Goal: Task Accomplishment & Management: Complete application form

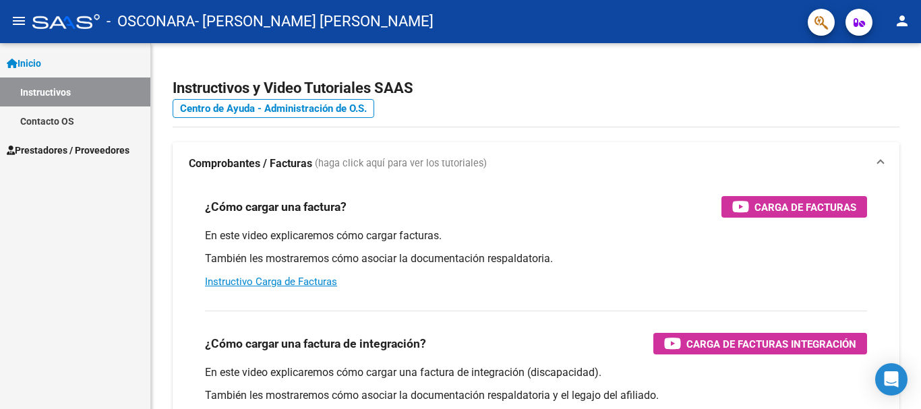
click at [34, 150] on span "Prestadores / Proveedores" at bounding box center [68, 150] width 123 height 15
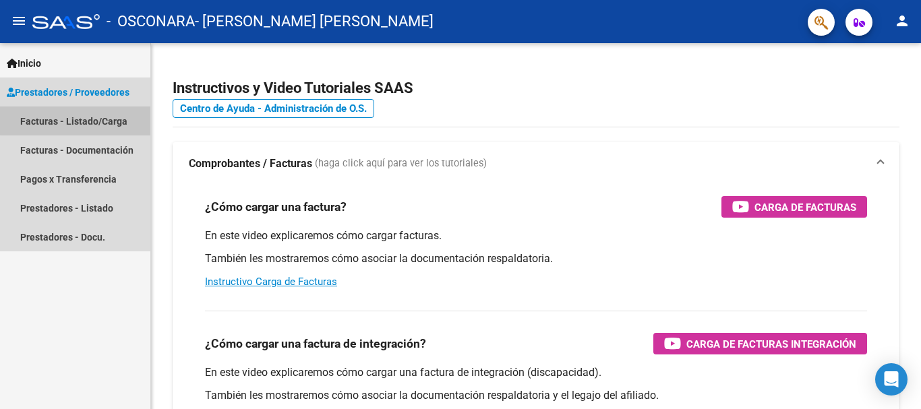
click at [79, 117] on link "Facturas - Listado/Carga" at bounding box center [75, 121] width 150 height 29
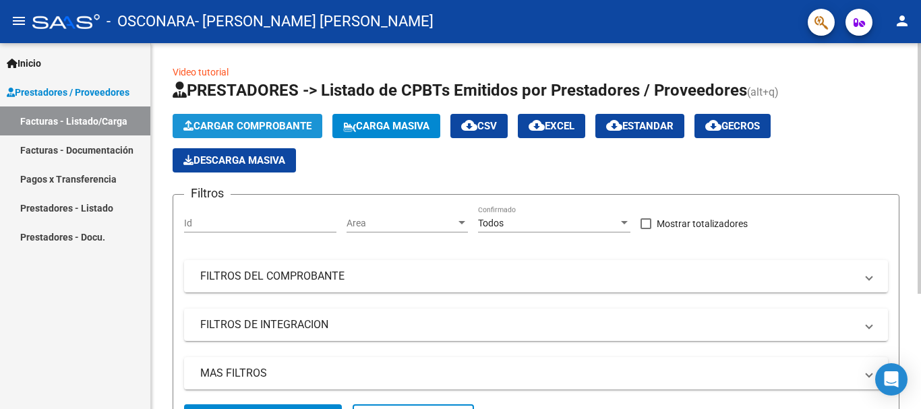
click at [249, 120] on span "Cargar Comprobante" at bounding box center [247, 126] width 128 height 12
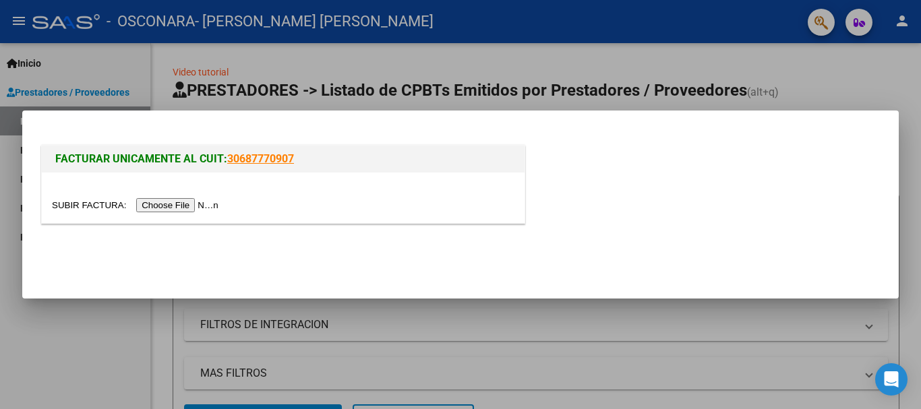
click at [204, 204] on input "file" at bounding box center [137, 205] width 171 height 14
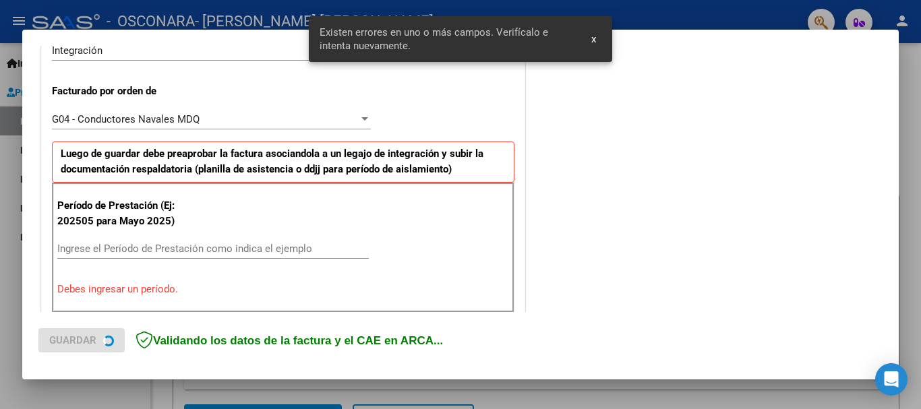
scroll to position [380, 0]
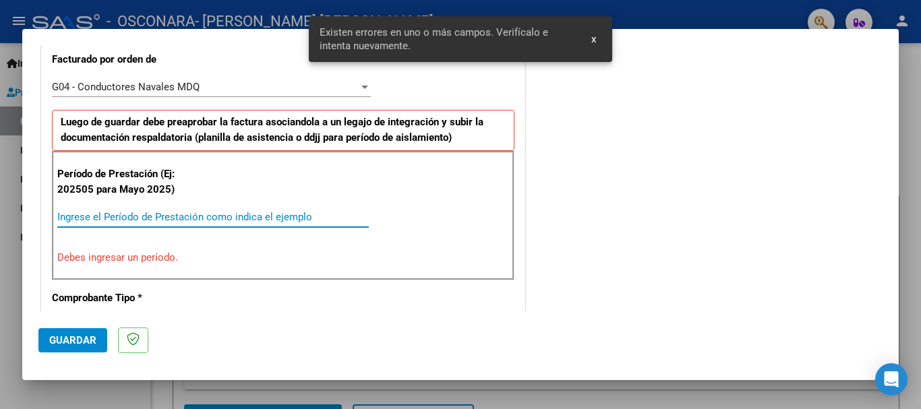
click at [127, 219] on input "Ingrese el Período de Prestación como indica el ejemplo" at bounding box center [212, 217] width 311 height 12
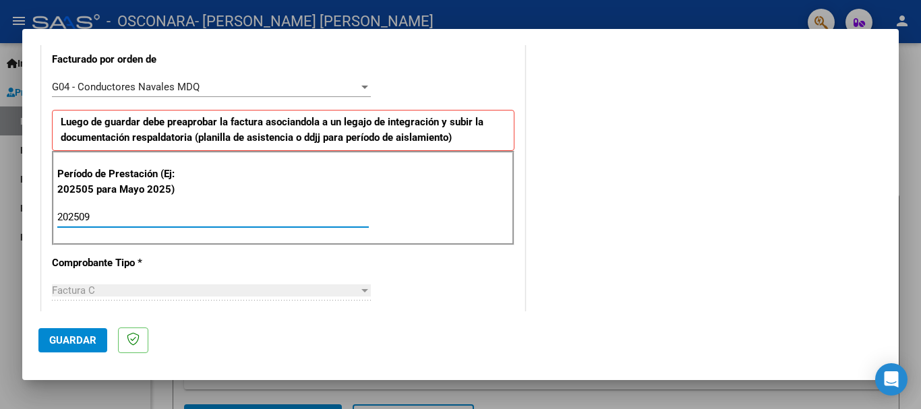
type input "202509"
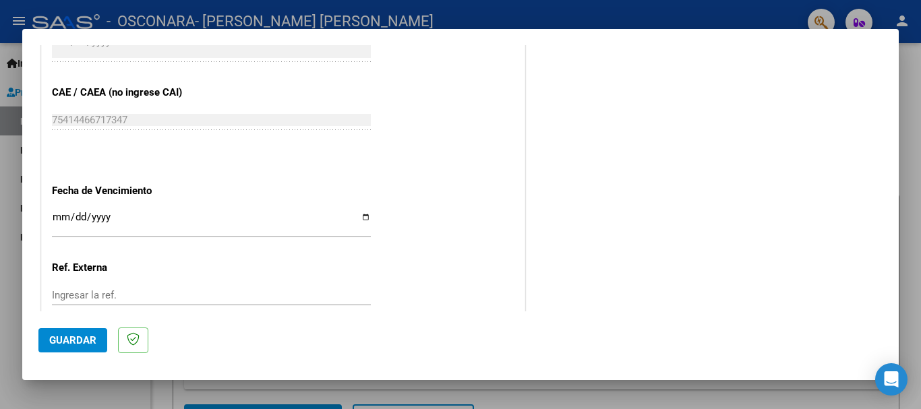
scroll to position [953, 0]
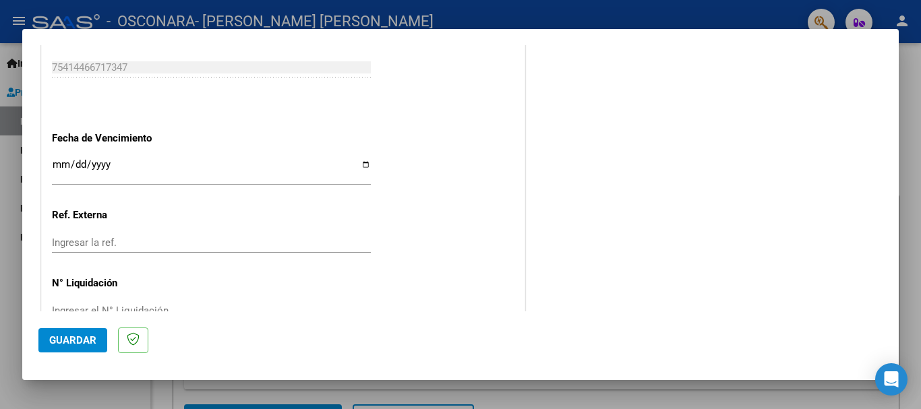
click at [363, 162] on input "Ingresar la fecha" at bounding box center [211, 170] width 319 height 22
type input "[DATE]"
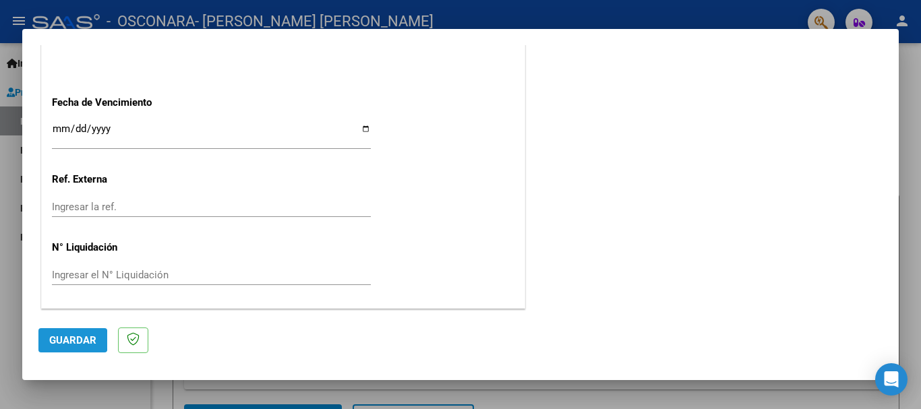
click at [61, 340] on span "Guardar" at bounding box center [72, 340] width 47 height 12
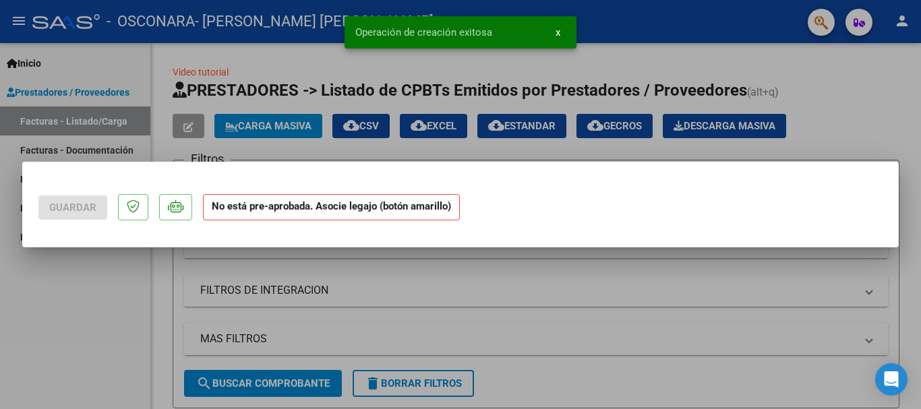
scroll to position [0, 0]
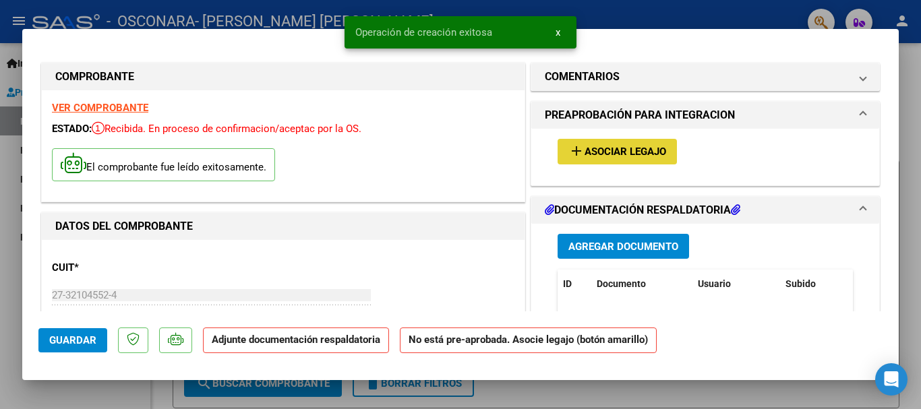
click at [596, 148] on span "Asociar Legajo" at bounding box center [625, 152] width 82 height 12
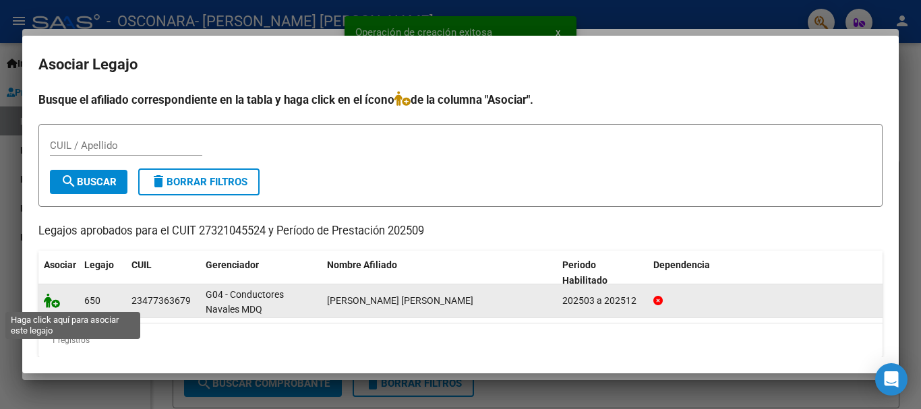
click at [53, 295] on icon at bounding box center [52, 300] width 16 height 15
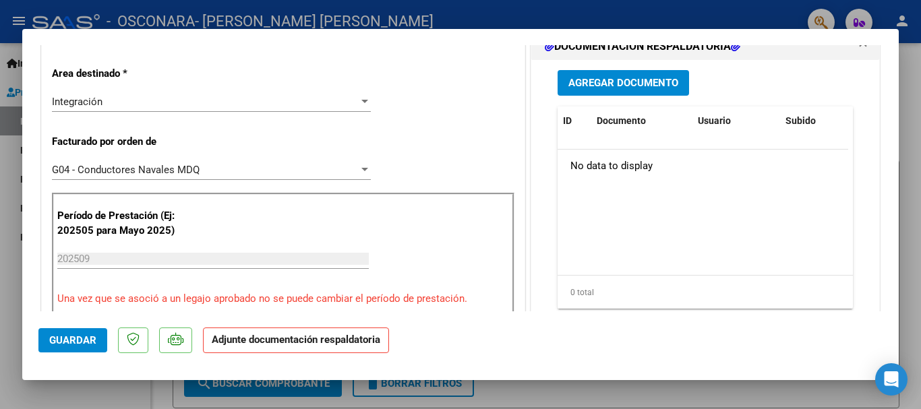
scroll to position [334, 0]
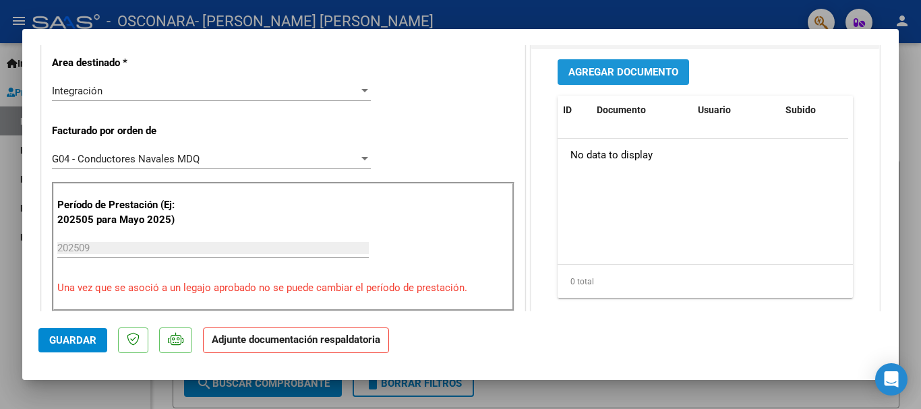
click at [619, 78] on span "Agregar Documento" at bounding box center [623, 73] width 110 height 12
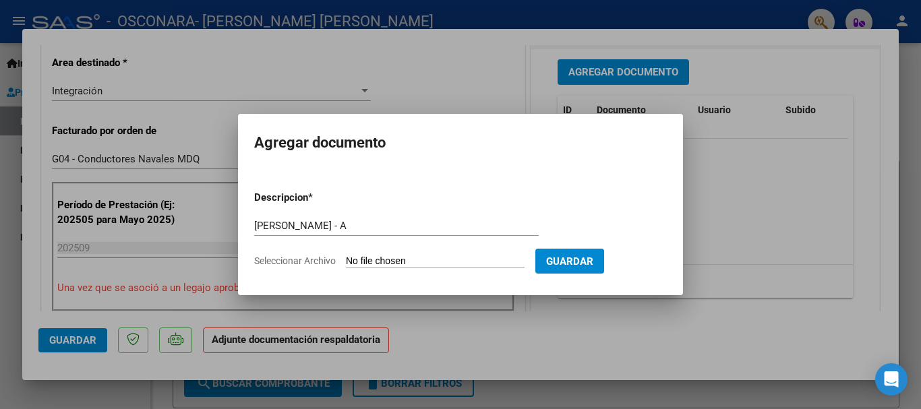
click at [375, 224] on input "[PERSON_NAME] - A" at bounding box center [396, 226] width 284 height 12
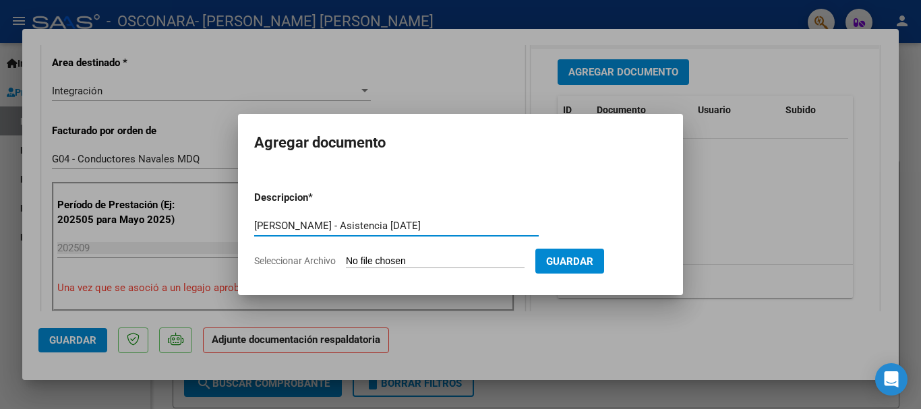
type input "[PERSON_NAME] - Asistencia [DATE]"
click at [412, 258] on input "Seleccionar Archivo" at bounding box center [435, 261] width 179 height 13
type input "C:\fakepath\[PERSON_NAME] - Asistencia [DATE].pdf"
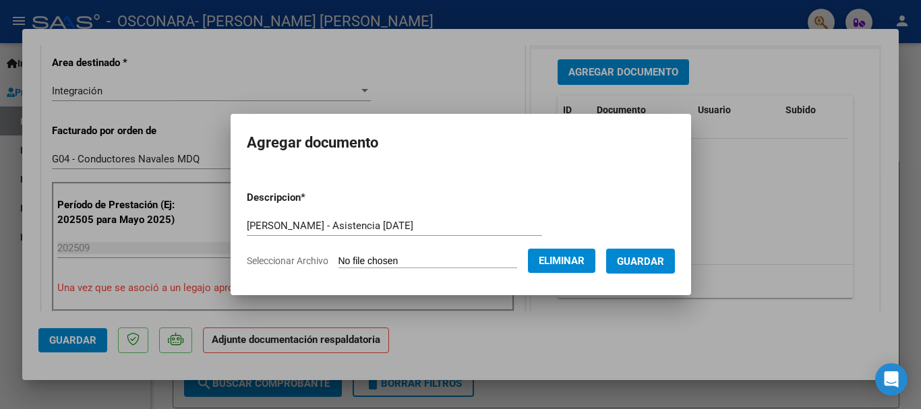
click at [655, 265] on span "Guardar" at bounding box center [640, 261] width 47 height 12
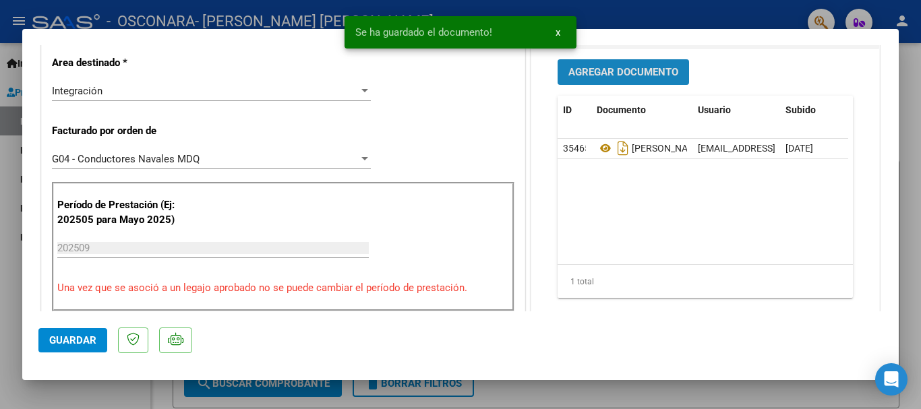
click at [605, 69] on span "Agregar Documento" at bounding box center [623, 73] width 110 height 12
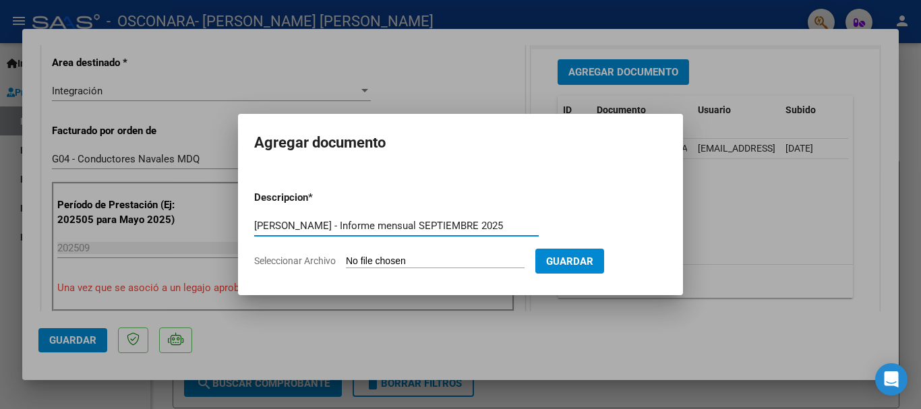
type input "[PERSON_NAME] - Informe mensual SEPTIEMBRE 2025"
click at [398, 259] on input "Seleccionar Archivo" at bounding box center [435, 261] width 179 height 13
type input "C:\fakepath\[PERSON_NAME] - Informe mensual SEPTIEMBRE 2025.pdf"
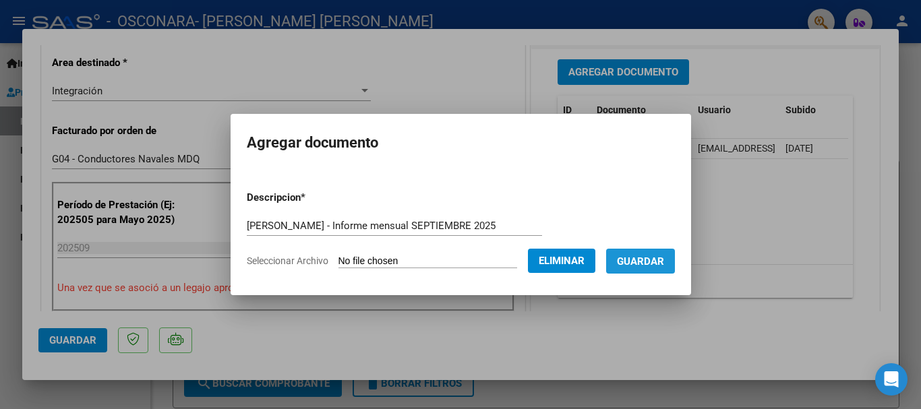
click at [649, 273] on button "Guardar" at bounding box center [640, 261] width 69 height 25
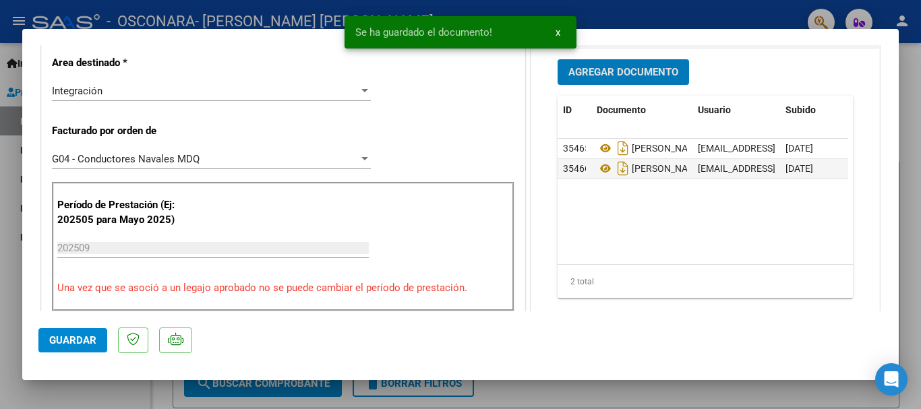
click at [59, 342] on span "Guardar" at bounding box center [72, 340] width 47 height 12
click at [0, 349] on div at bounding box center [460, 204] width 921 height 409
click at [0, 349] on div "Inicio Instructivos Contacto OS Prestadores / Proveedores Facturas - Listado/Ca…" at bounding box center [75, 226] width 150 height 366
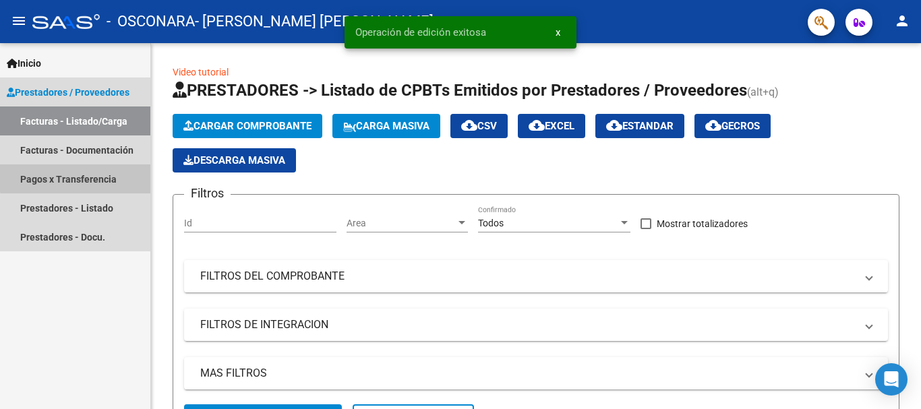
click at [83, 177] on link "Pagos x Transferencia" at bounding box center [75, 178] width 150 height 29
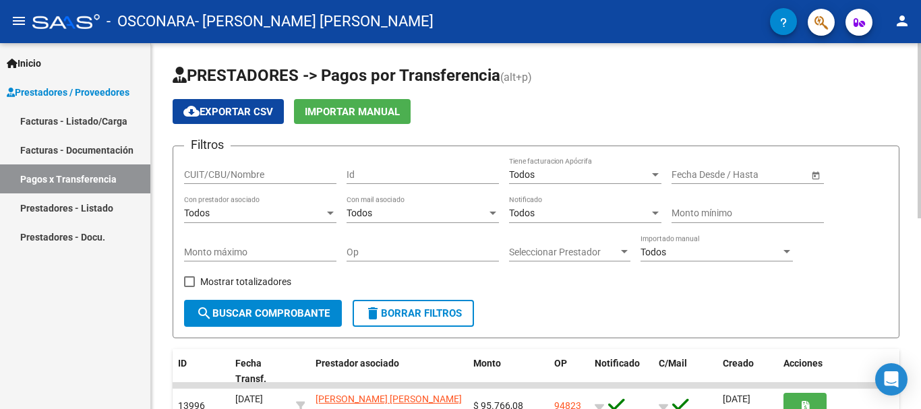
click at [892, 22] on div "menu - OSCONARA - [PERSON_NAME] [GEOGRAPHIC_DATA][PERSON_NAME] person Inicio In…" at bounding box center [460, 204] width 921 height 409
click at [62, 156] on link "Facturas - Documentación" at bounding box center [75, 150] width 150 height 29
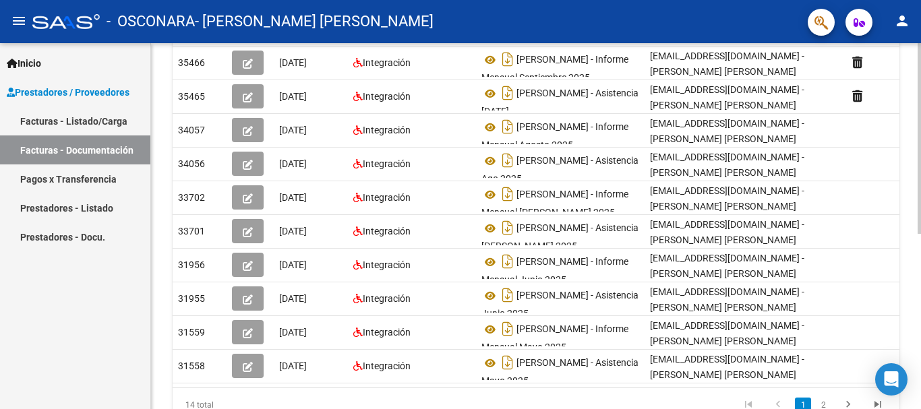
scroll to position [270, 0]
click at [920, 259] on div at bounding box center [919, 283] width 3 height 191
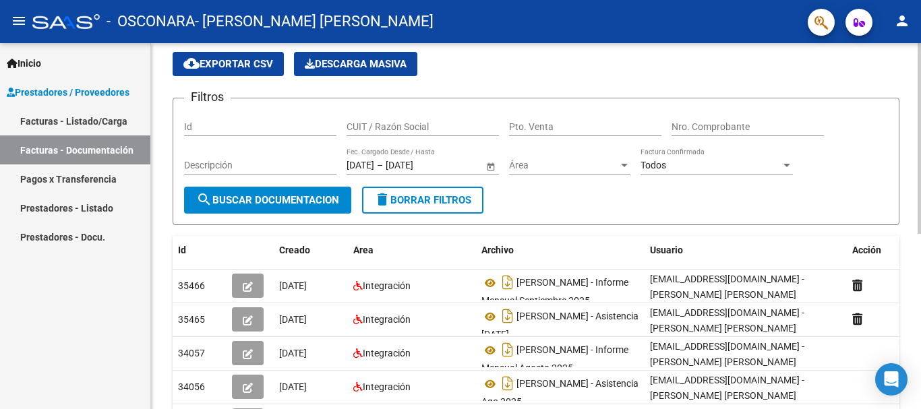
scroll to position [0, 0]
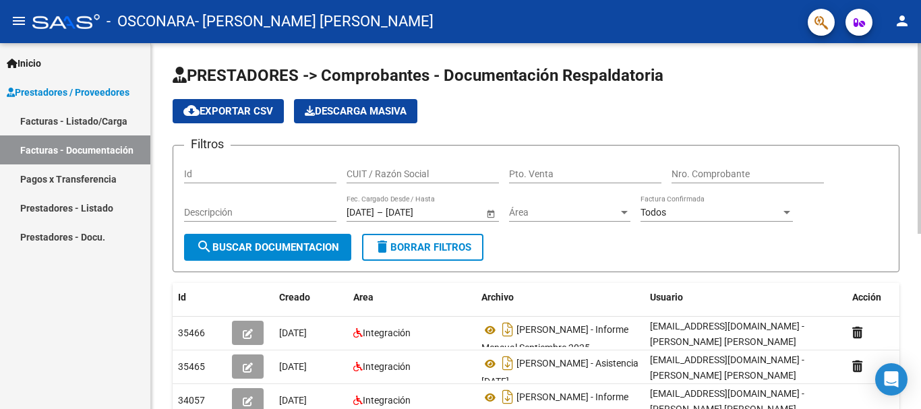
click at [899, 90] on div "PRESTADORES -> Comprobantes - Documentación Respaldatoria cloud_download Export…" at bounding box center [537, 389] width 773 height 692
